Goal: Information Seeking & Learning: Learn about a topic

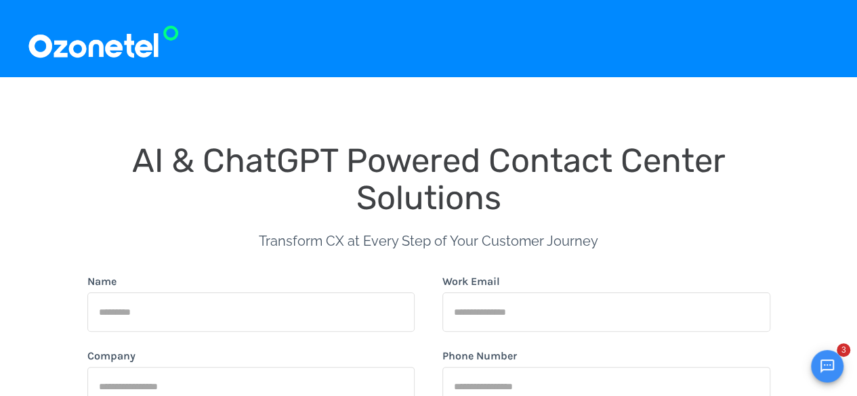
drag, startPoint x: 87, startPoint y: 62, endPoint x: 98, endPoint y: 52, distance: 14.9
click at [98, 52] on div at bounding box center [428, 38] width 857 height 77
click at [98, 52] on img at bounding box center [103, 38] width 152 height 45
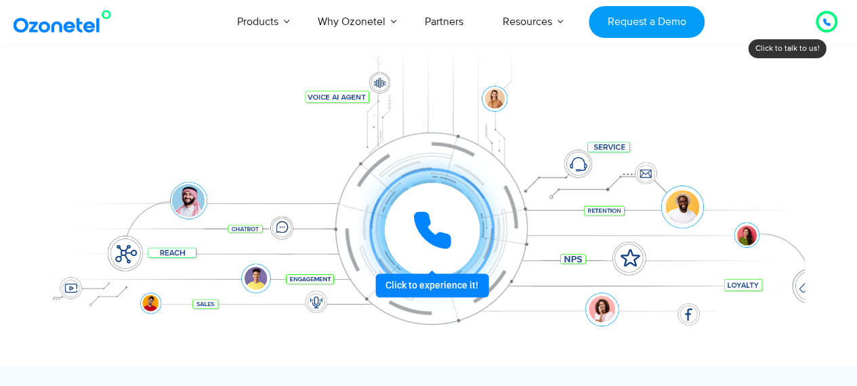
click at [439, 232] on icon at bounding box center [432, 230] width 34 height 34
click at [450, 218] on icon at bounding box center [432, 230] width 41 height 41
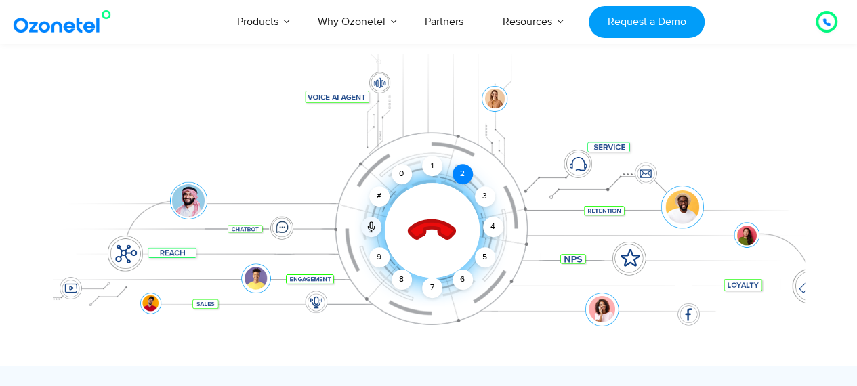
click at [464, 170] on div "2" at bounding box center [463, 174] width 20 height 20
click at [432, 171] on div "1" at bounding box center [432, 166] width 20 height 20
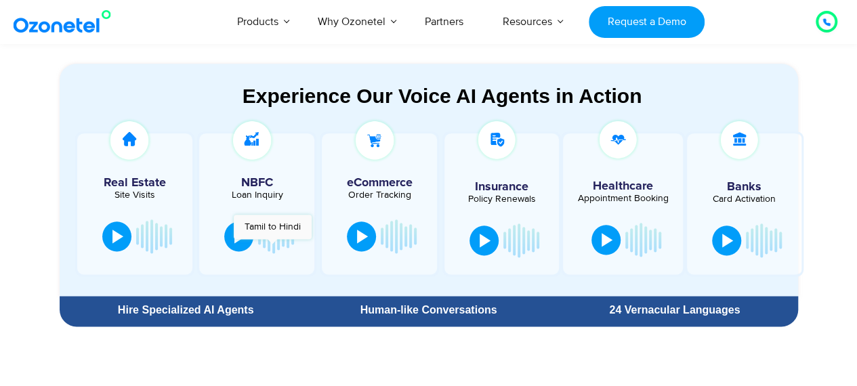
scroll to position [728, 0]
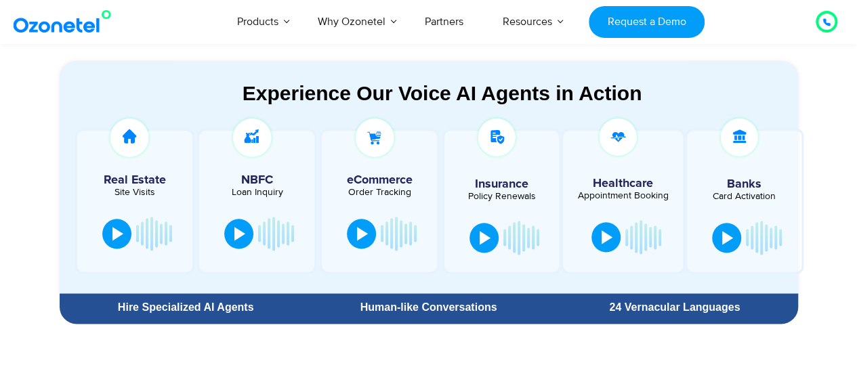
click at [506, 204] on div at bounding box center [502, 201] width 114 height 141
click at [485, 248] on button at bounding box center [484, 237] width 29 height 30
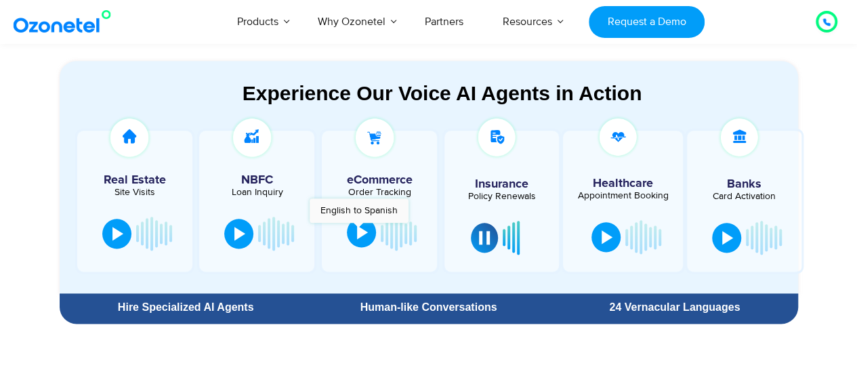
click at [358, 230] on div at bounding box center [362, 233] width 11 height 14
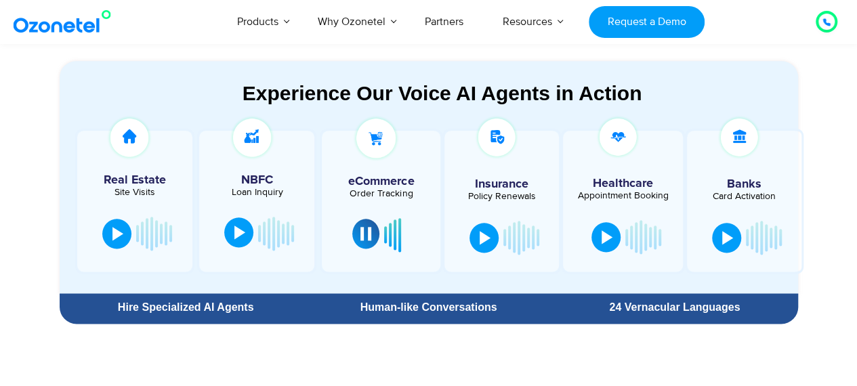
click at [230, 227] on button at bounding box center [238, 233] width 29 height 30
click at [240, 232] on div at bounding box center [239, 233] width 11 height 14
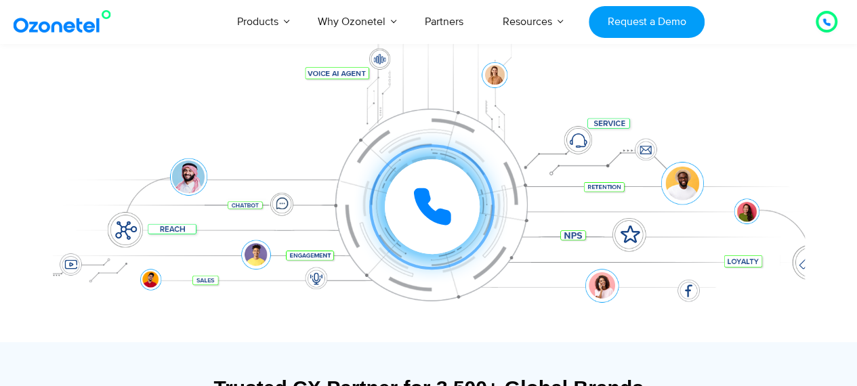
scroll to position [197, 0]
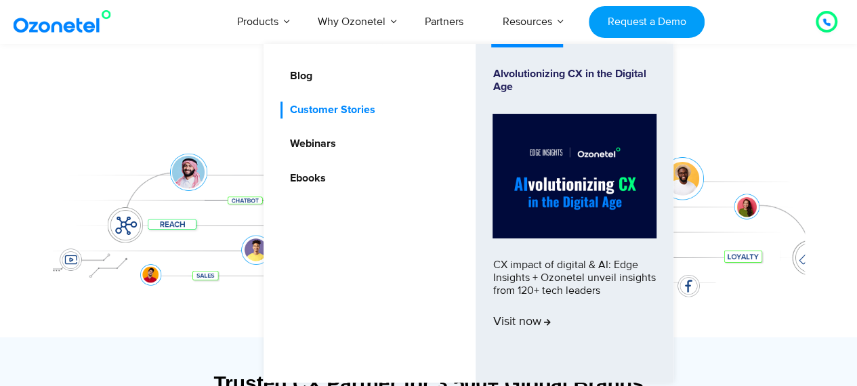
click at [328, 114] on link "Customer Stories" at bounding box center [329, 110] width 96 height 17
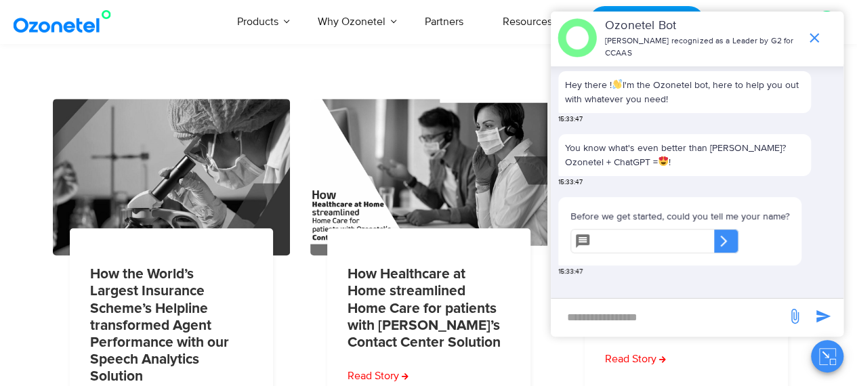
scroll to position [252, 0]
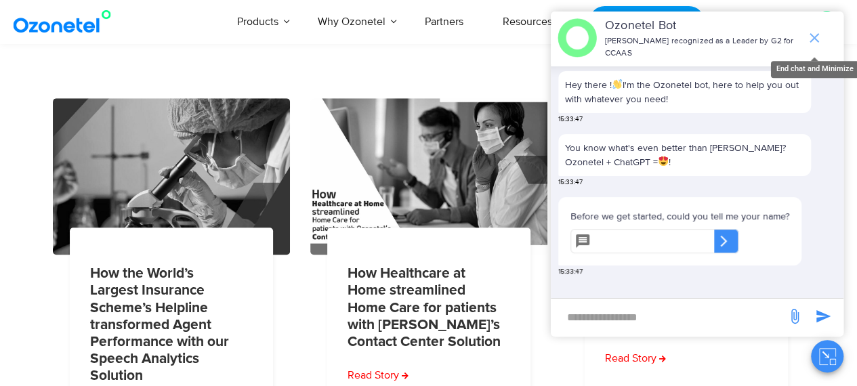
click at [819, 32] on icon "end chat or minimize" at bounding box center [815, 38] width 16 height 16
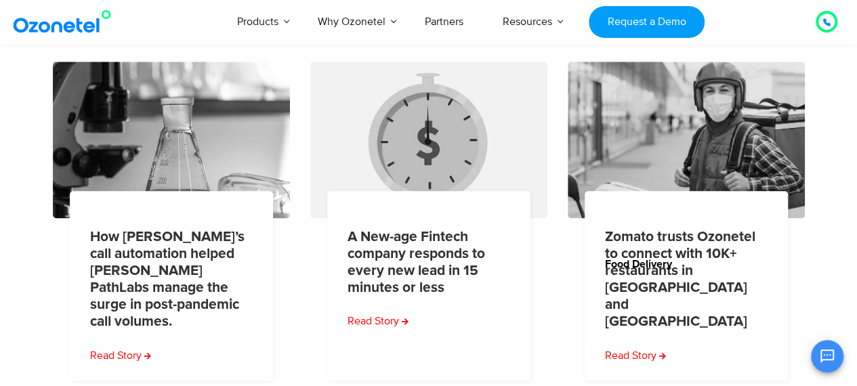
scroll to position [654, 0]
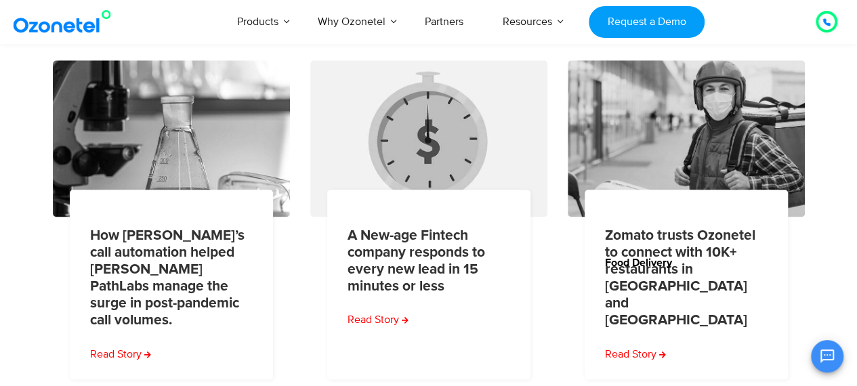
click at [821, 334] on section "How the World’s Largest Insurance Scheme’s Helpline transformed Agent Performan…" at bounding box center [428, 4] width 857 height 764
click at [823, 346] on button "Open chat" at bounding box center [827, 356] width 33 height 33
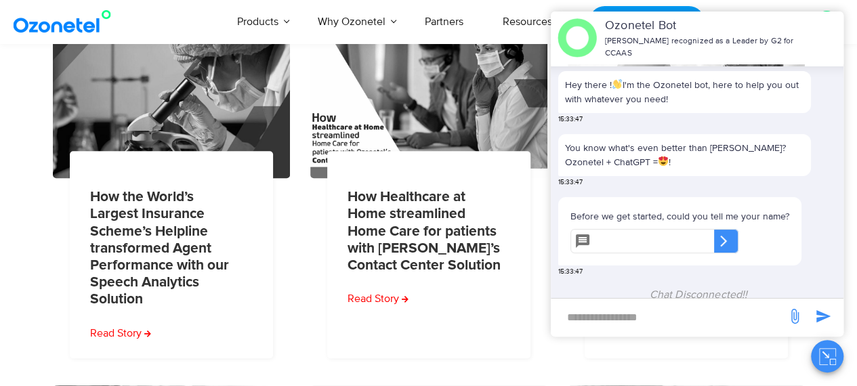
scroll to position [295, 0]
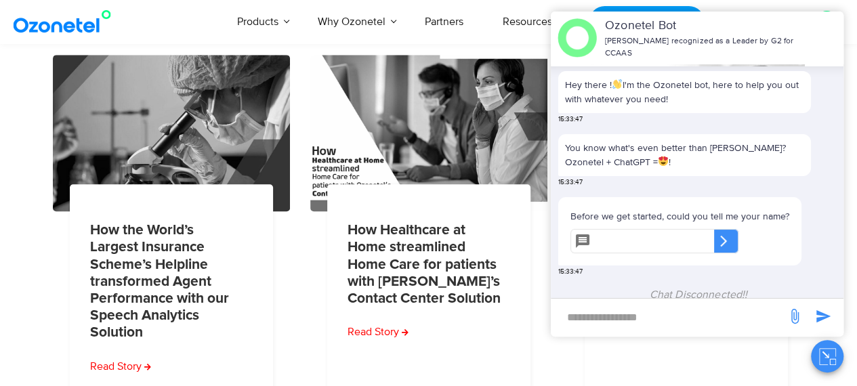
click at [587, 29] on img at bounding box center [577, 37] width 39 height 39
click at [823, 347] on button "Close chat" at bounding box center [827, 356] width 33 height 33
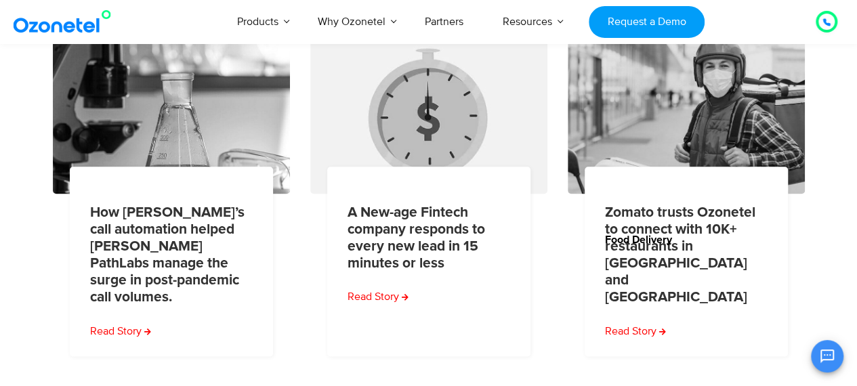
scroll to position [678, 0]
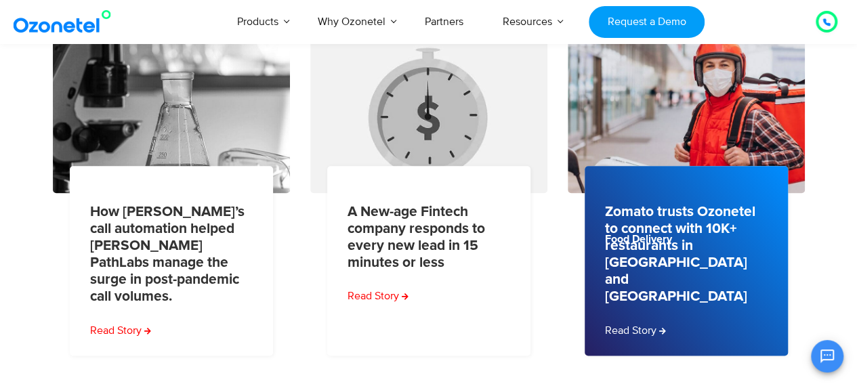
click at [701, 234] on link "Zomato trusts Ozonetel to connect with 10K+ restaurants in [GEOGRAPHIC_DATA] an…" at bounding box center [682, 254] width 155 height 102
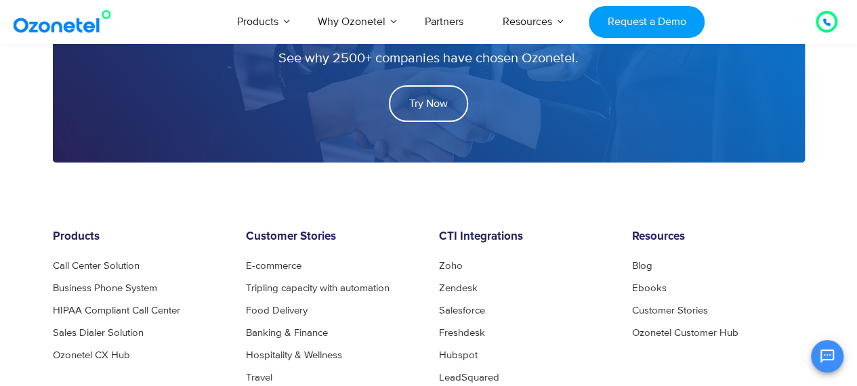
scroll to position [2550, 0]
